Goal: Check status: Check status

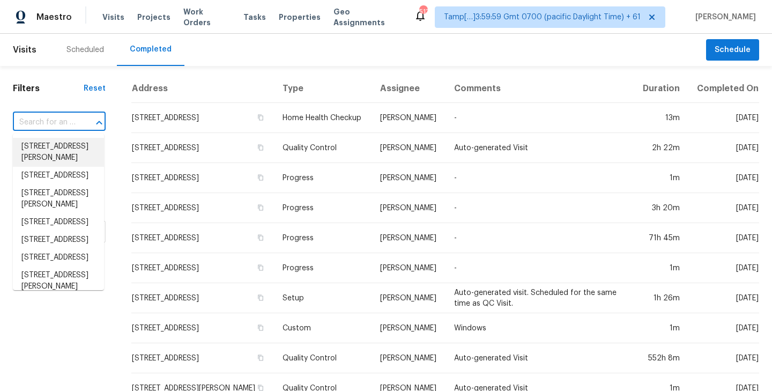
type input "[STREET_ADDRESS]"
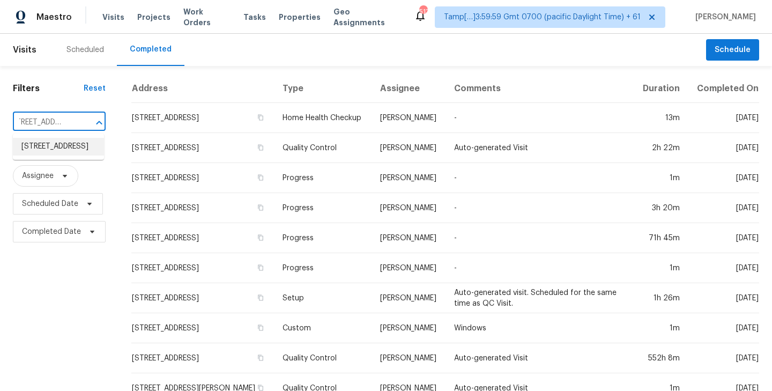
click at [41, 155] on li "[STREET_ADDRESS]" at bounding box center [58, 147] width 91 height 18
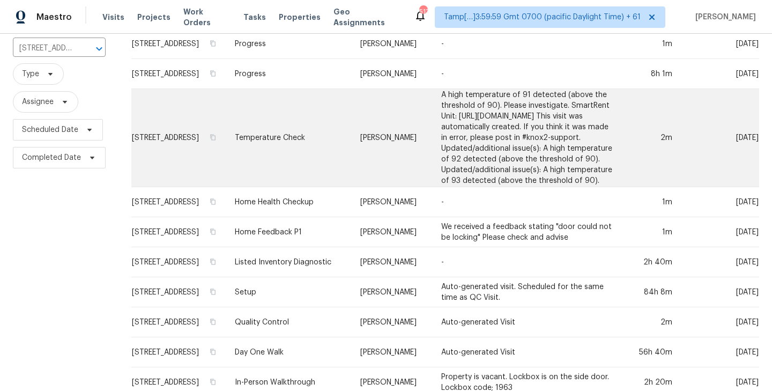
scroll to position [89, 0]
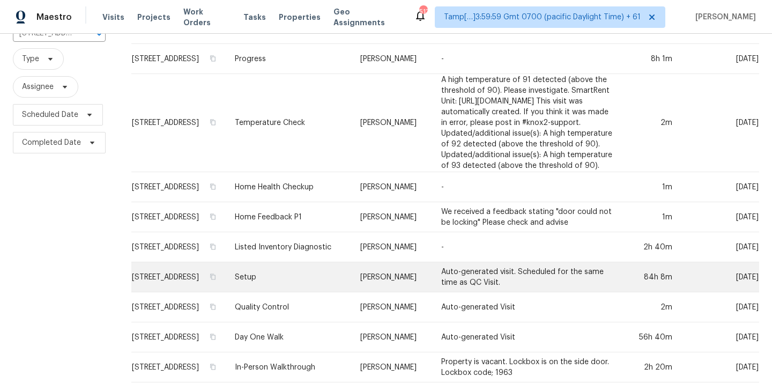
click at [165, 275] on td "[STREET_ADDRESS]" at bounding box center [178, 277] width 95 height 30
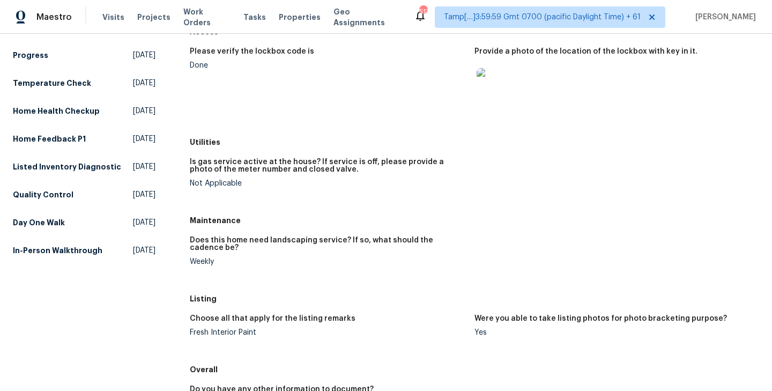
scroll to position [148, 0]
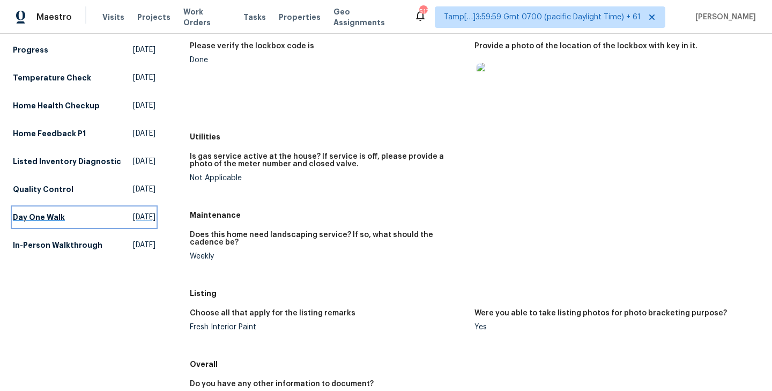
click at [43, 222] on h5 "Day One Walk" at bounding box center [39, 217] width 52 height 11
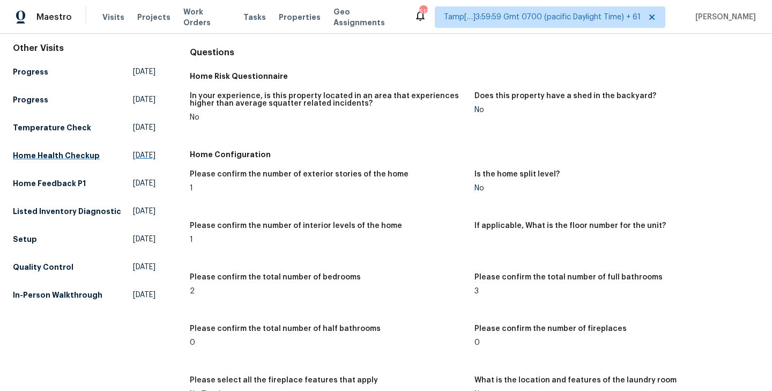
scroll to position [118, 0]
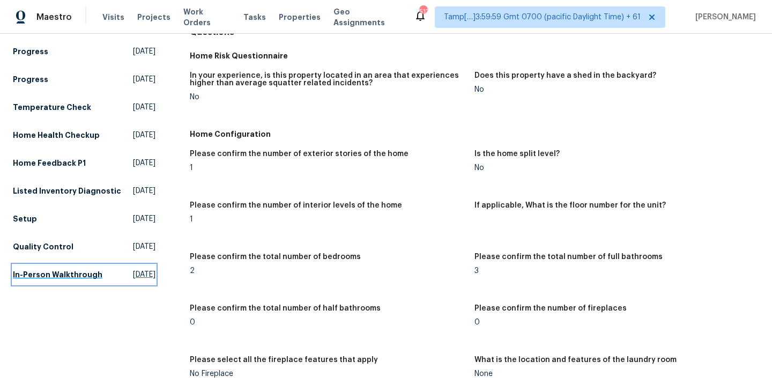
click at [28, 280] on h5 "In-Person Walkthrough" at bounding box center [58, 274] width 90 height 11
